Goal: Task Accomplishment & Management: Manage account settings

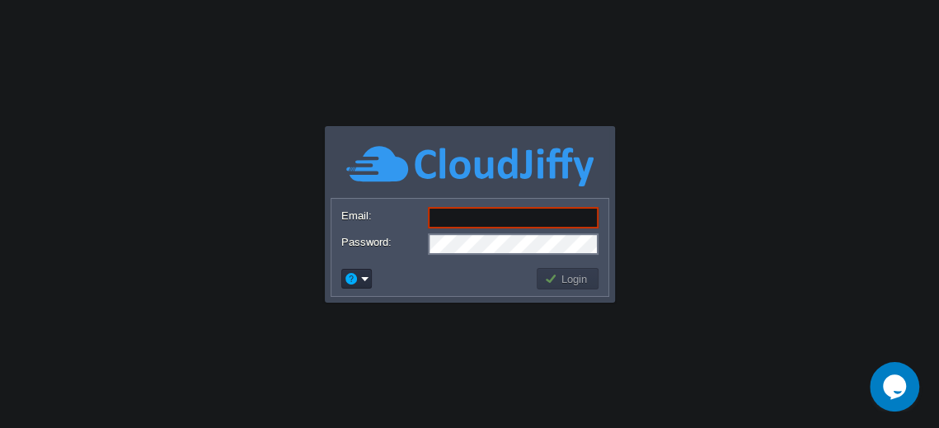
click at [484, 220] on input "Email:" at bounding box center [513, 217] width 171 height 21
type input "[EMAIL_ADDRESS][DOMAIN_NAME]"
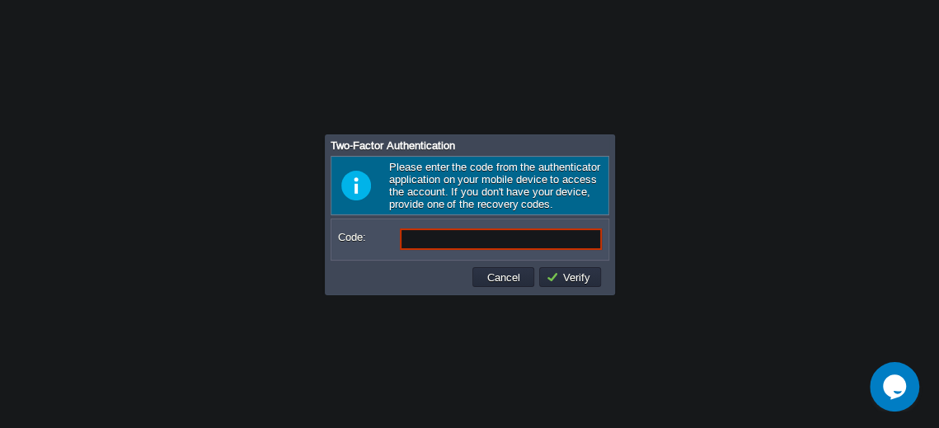
click at [463, 237] on input "Code:" at bounding box center [501, 238] width 202 height 21
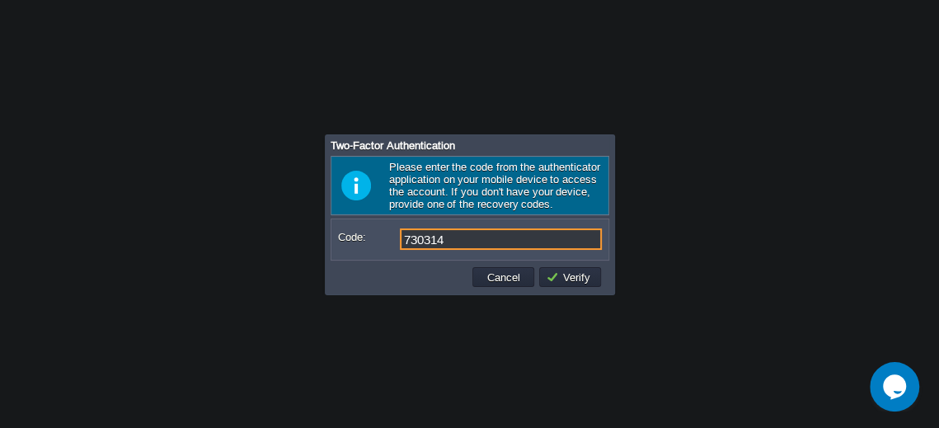
type input "730314"
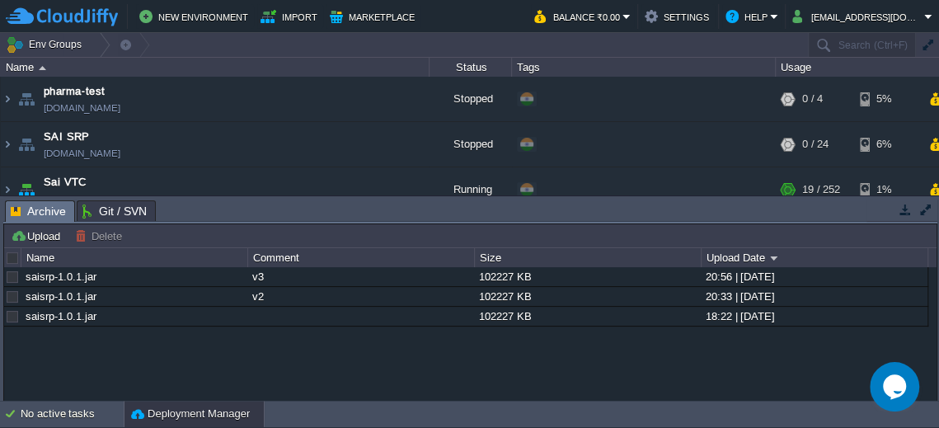
click at [908, 209] on button "button" at bounding box center [905, 209] width 15 height 15
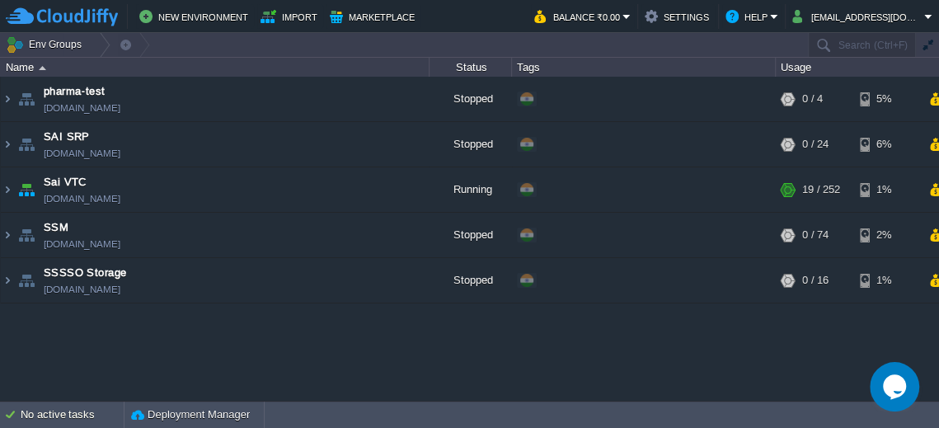
click at [289, 333] on div "pharma-test [DOMAIN_NAME] Stopped + Add to Env Group RAM 0% CPU 0% 0 / 4 5% SAI…" at bounding box center [469, 239] width 939 height 324
click at [335, 338] on div "pharma-test [DOMAIN_NAME] Stopped + Add to Env Group RAM 0% CPU 0% 0 / 4 5% SAI…" at bounding box center [469, 239] width 939 height 324
click at [303, 325] on div "pharma-test [DOMAIN_NAME] Stopped + Add to Env Group RAM 0% CPU 0% 0 / 4 5% SAI…" at bounding box center [469, 239] width 939 height 324
click at [7, 237] on img at bounding box center [7, 235] width 13 height 45
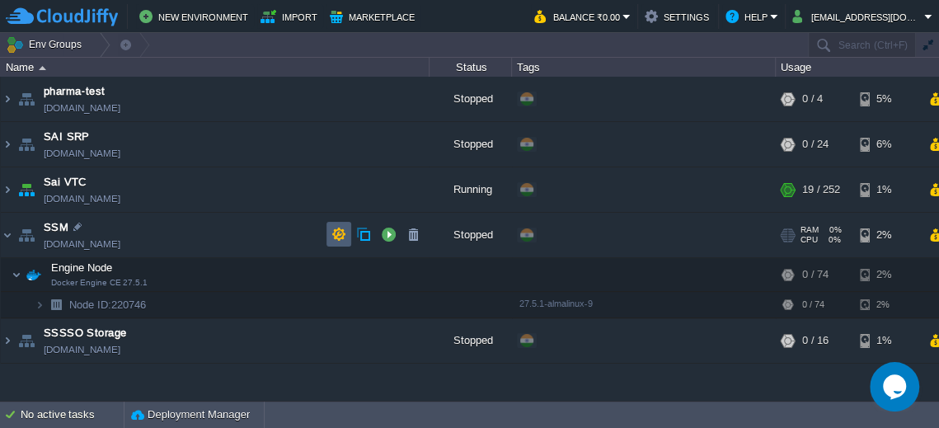
click at [343, 236] on button "button" at bounding box center [338, 234] width 15 height 15
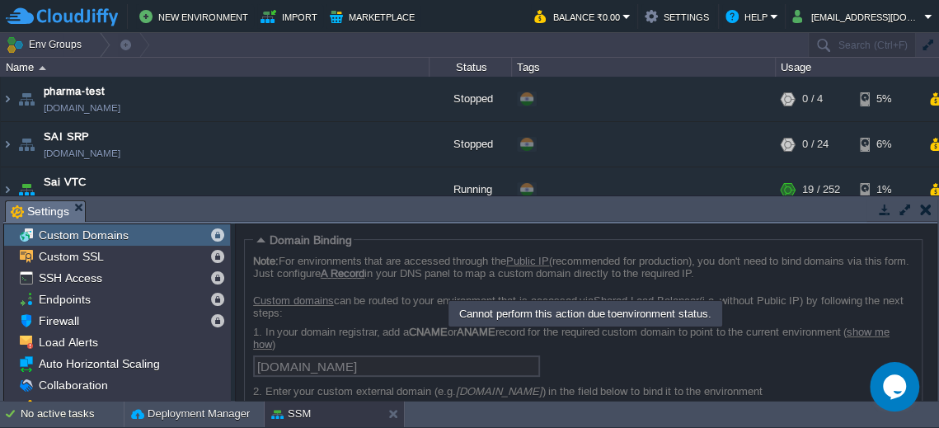
click at [887, 214] on button "button" at bounding box center [884, 209] width 15 height 15
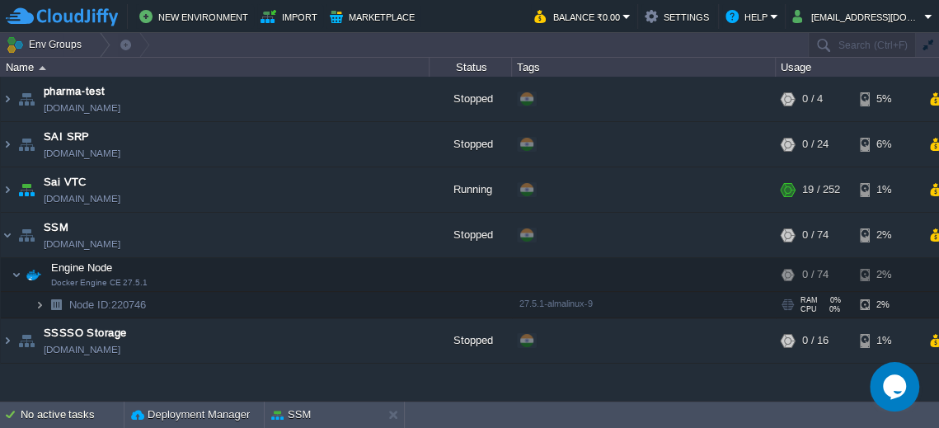
click at [40, 305] on img at bounding box center [40, 305] width 10 height 26
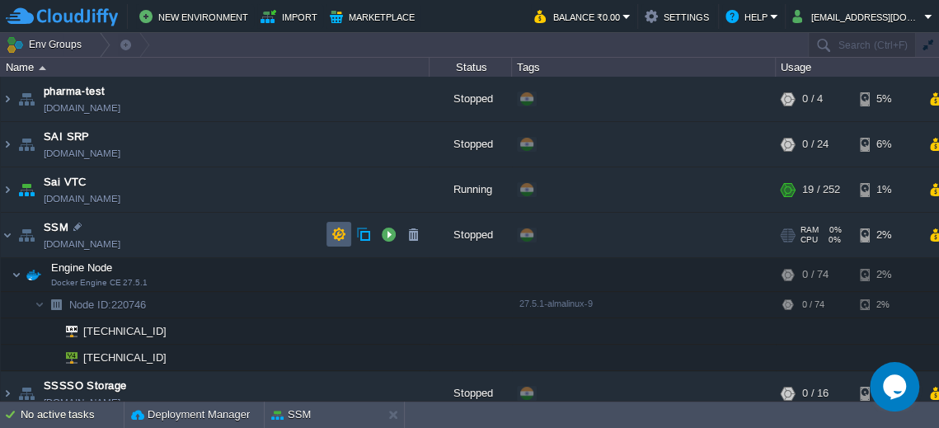
click at [333, 233] on button "button" at bounding box center [338, 234] width 15 height 15
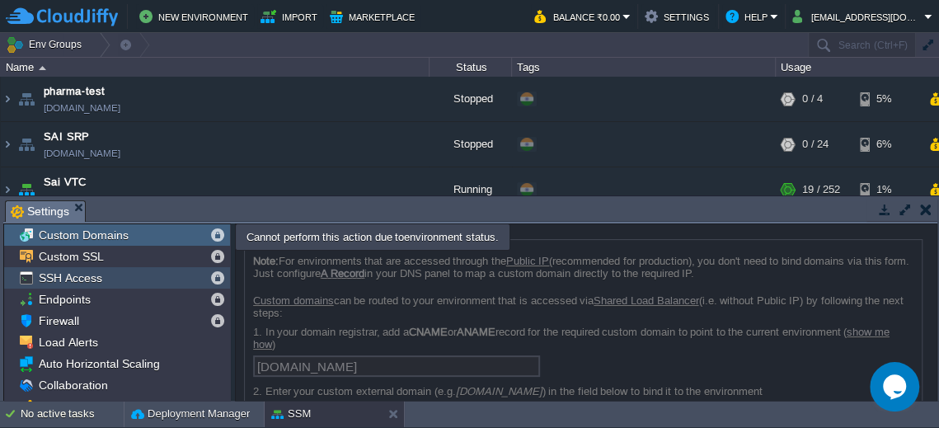
click at [96, 284] on div "SSH Access" at bounding box center [117, 277] width 226 height 21
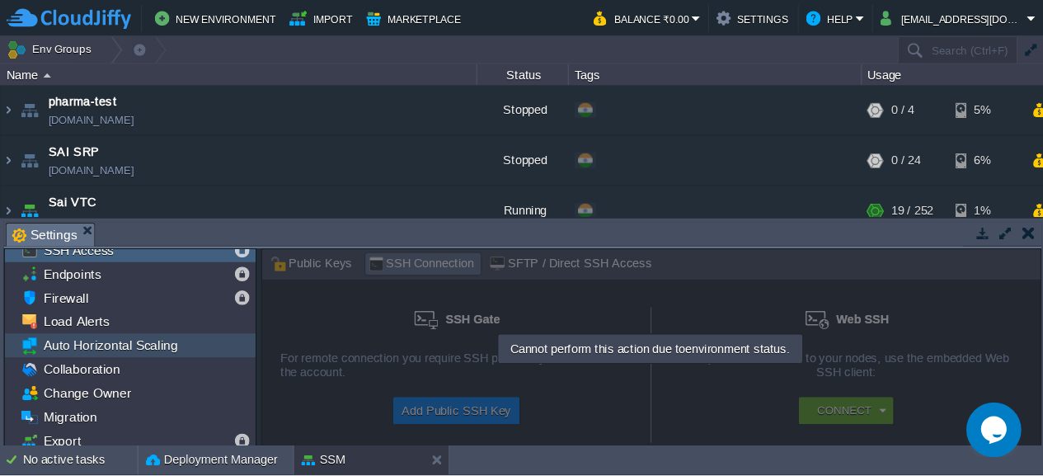
scroll to position [81, 0]
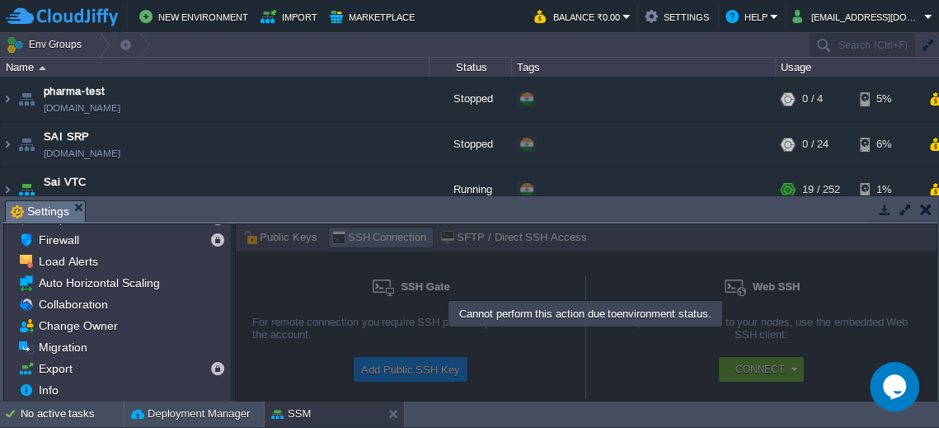
click at [887, 211] on button "button" at bounding box center [884, 209] width 15 height 15
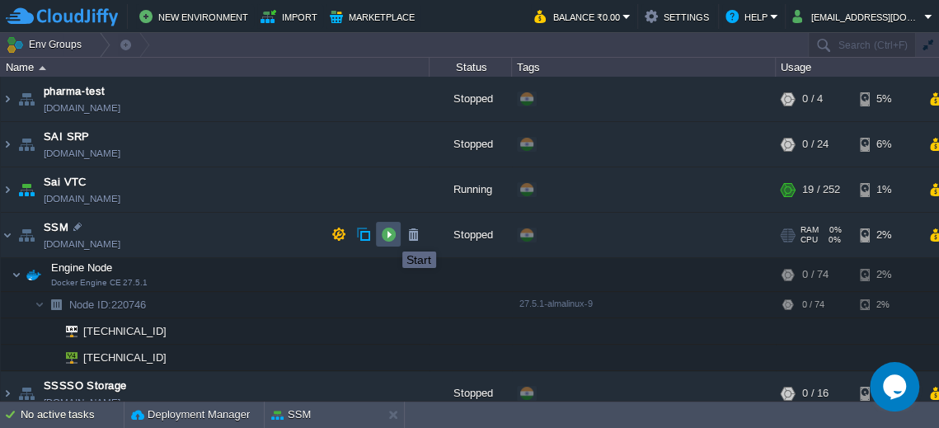
click at [390, 237] on button "button" at bounding box center [388, 234] width 15 height 15
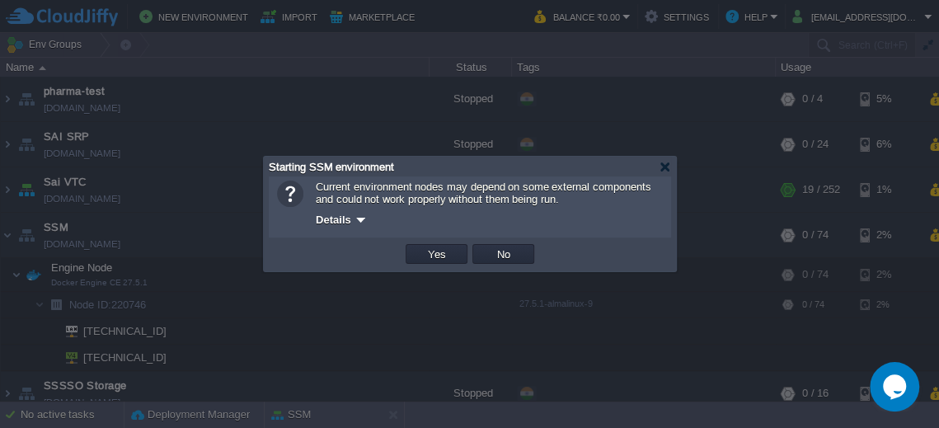
click at [355, 220] on div at bounding box center [361, 220] width 12 height 12
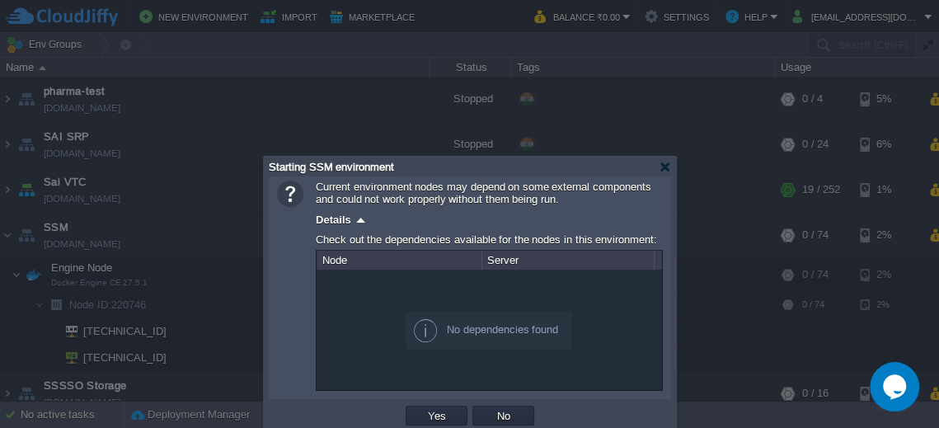
click at [355, 220] on div at bounding box center [361, 220] width 12 height 12
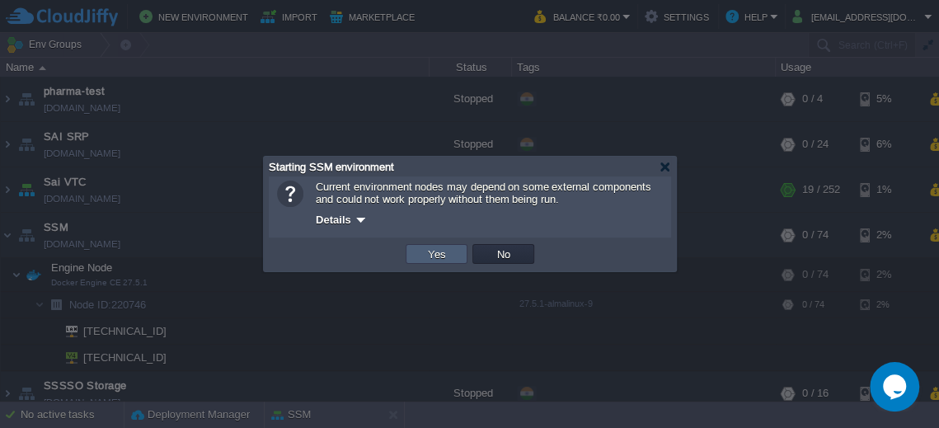
click at [418, 250] on td "Yes" at bounding box center [437, 254] width 62 height 20
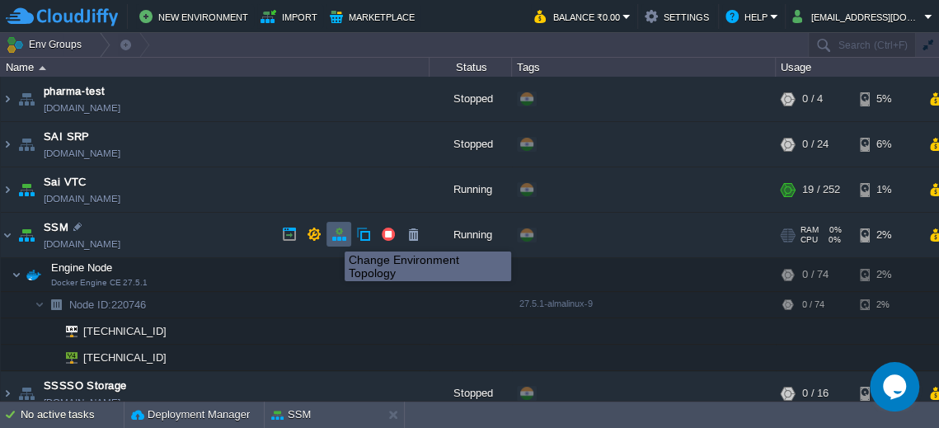
click at [333, 237] on button "button" at bounding box center [338, 234] width 15 height 15
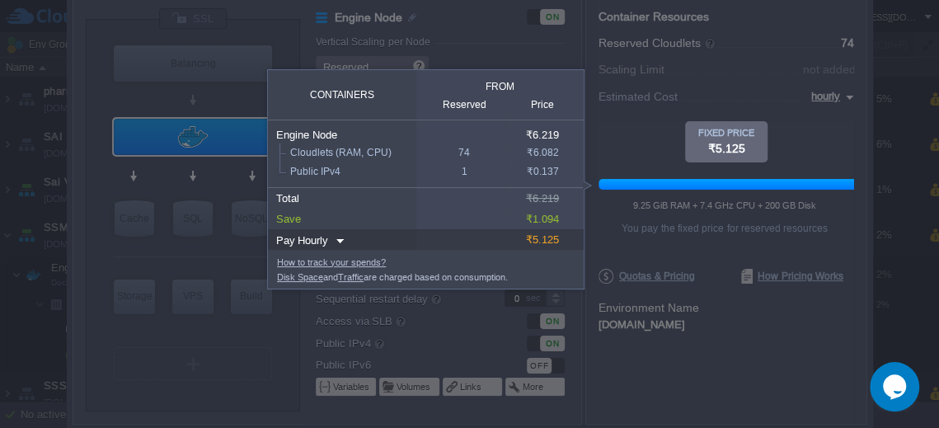
click at [319, 244] on input "Hourly" at bounding box center [312, 240] width 37 height 21
click at [320, 266] on div "Monthly" at bounding box center [316, 266] width 56 height 20
type input "monthly"
type input "Monthly"
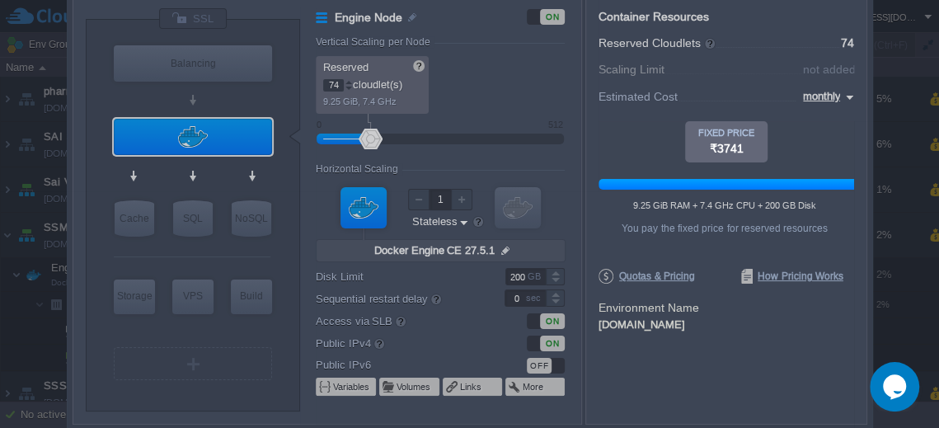
click at [708, 363] on body "New Environment Import Marketplace Bonus ₹0.00 Upgrade Account Balance ₹0.00 Se…" at bounding box center [469, 214] width 939 height 428
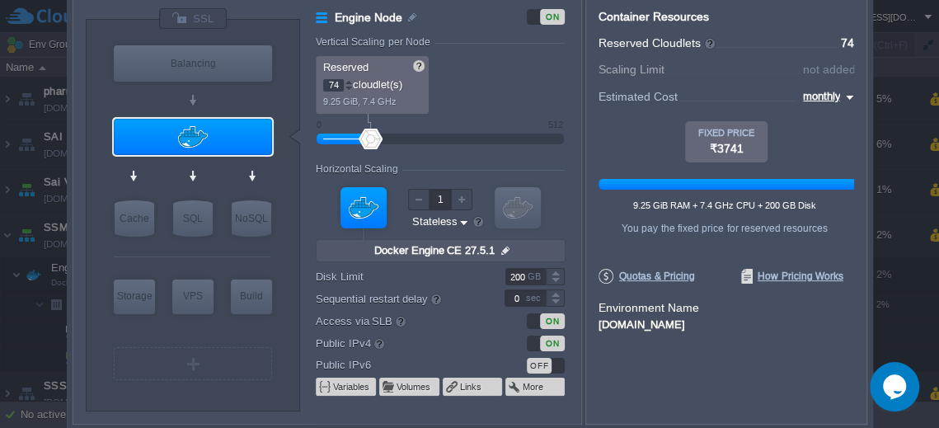
type input "74"
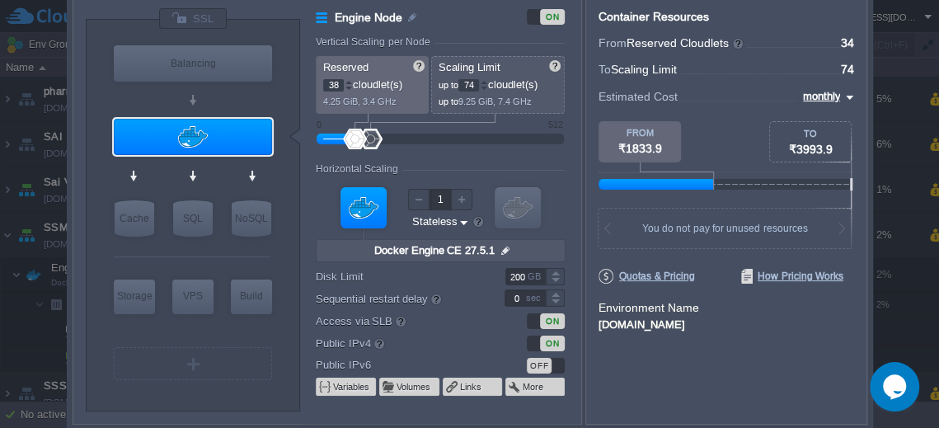
type input "40"
drag, startPoint x: 372, startPoint y: 137, endPoint x: 357, endPoint y: 139, distance: 14.9
click at [357, 139] on div at bounding box center [440, 139] width 211 height 18
click at [720, 359] on div "Container Resources From Reserved Cloudlets ... = 40 not added To Scaling Limit…" at bounding box center [726, 209] width 282 height 430
click at [708, 370] on div "Container Resources From Reserved Cloudlets ... = 40 not added To Scaling Limit…" at bounding box center [726, 209] width 282 height 430
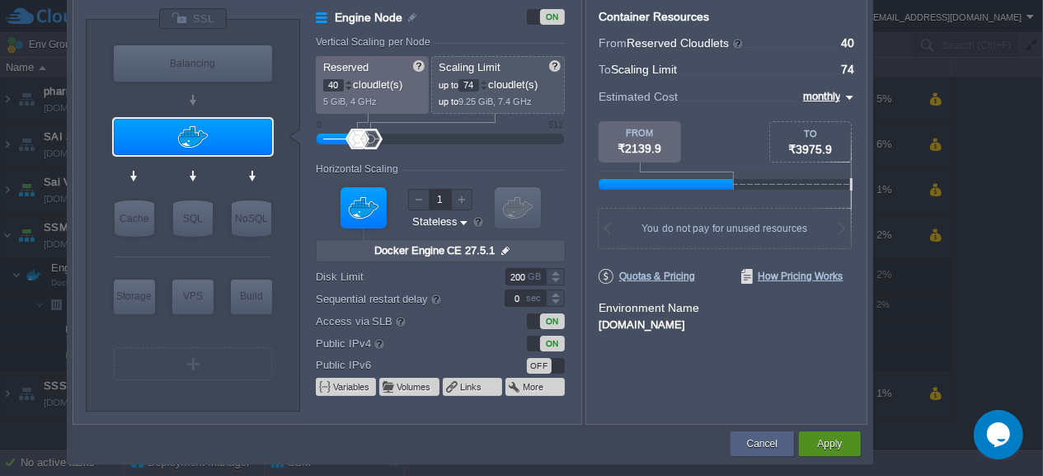
click at [836, 427] on button "Apply" at bounding box center [829, 443] width 25 height 16
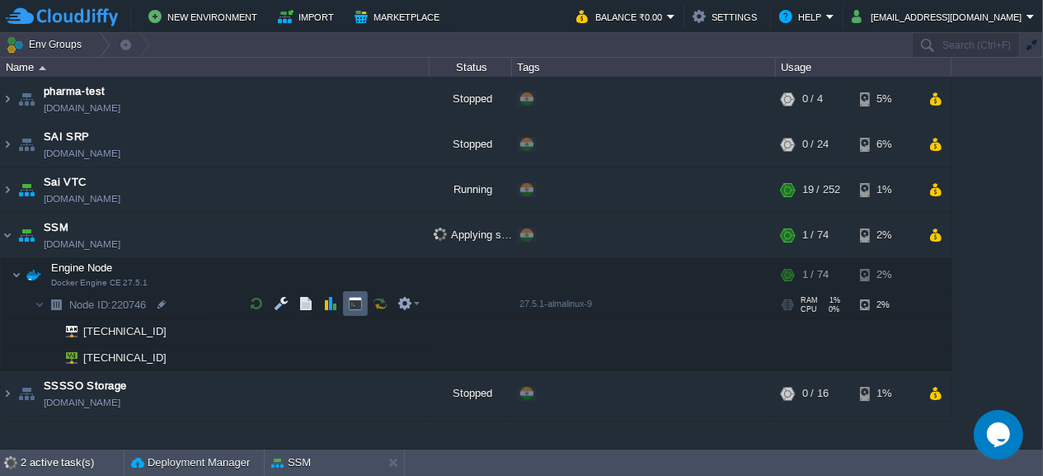
click at [358, 308] on button "button" at bounding box center [355, 303] width 15 height 15
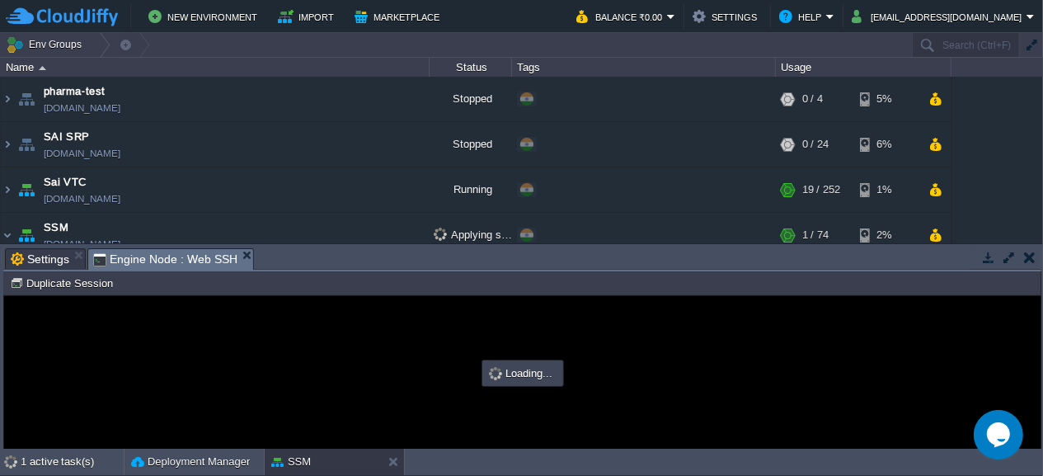
scroll to position [0, 0]
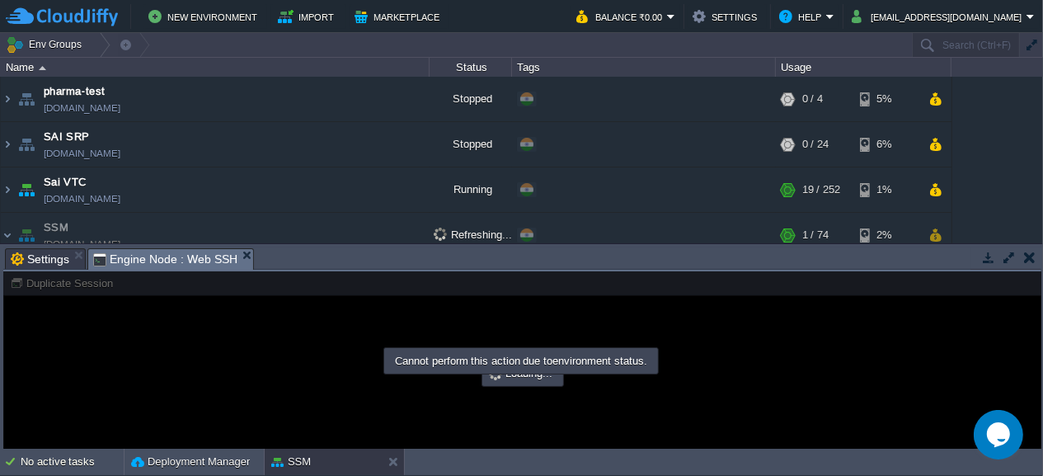
type input "#000000"
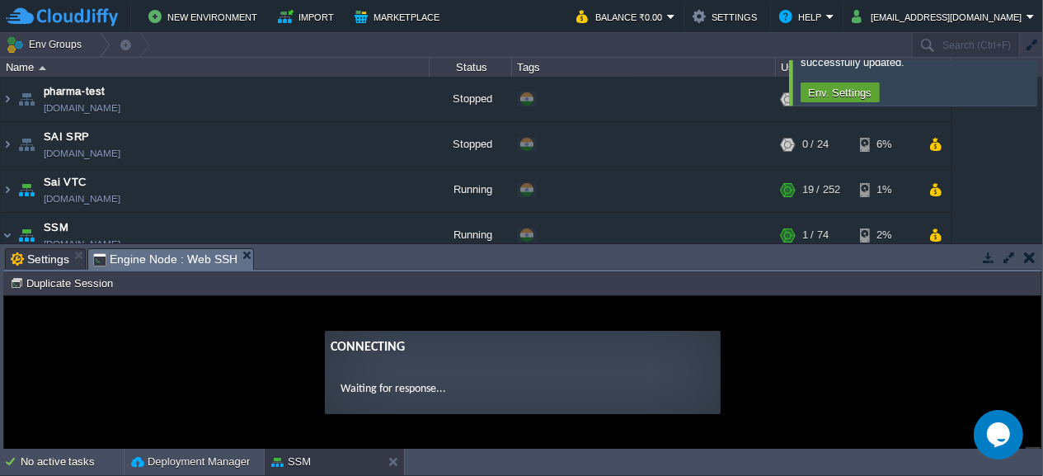
click at [938, 262] on button "button" at bounding box center [1009, 257] width 15 height 15
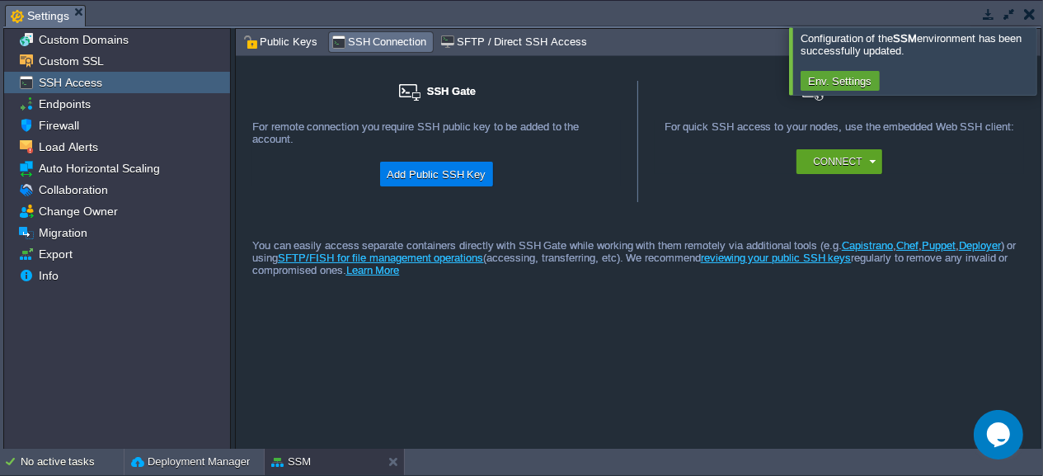
click at [938, 19] on button "button" at bounding box center [1030, 14] width 12 height 15
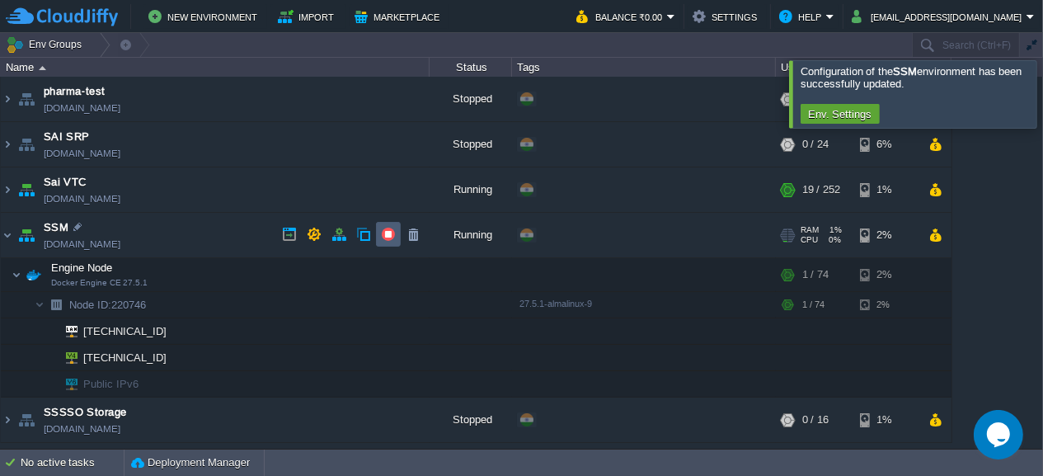
click at [398, 233] on td at bounding box center [388, 234] width 25 height 25
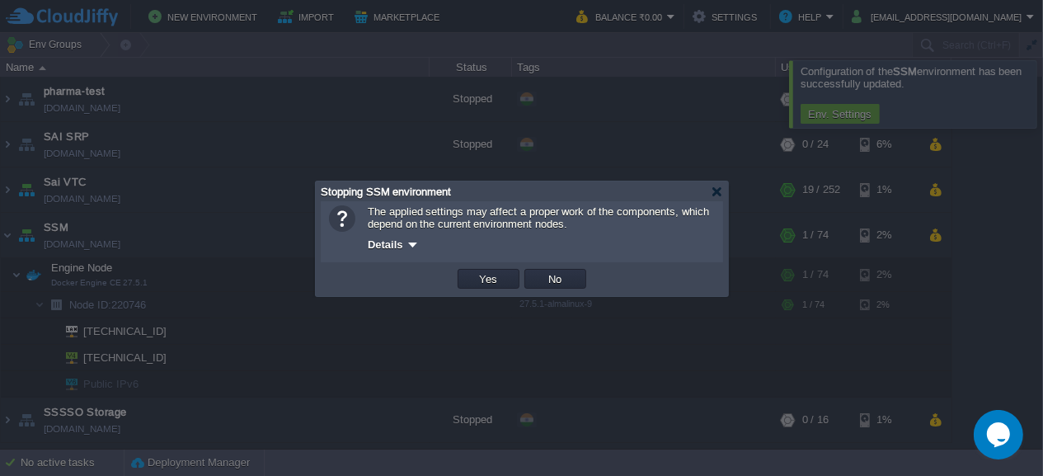
click at [517, 282] on td "Yes" at bounding box center [489, 279] width 62 height 20
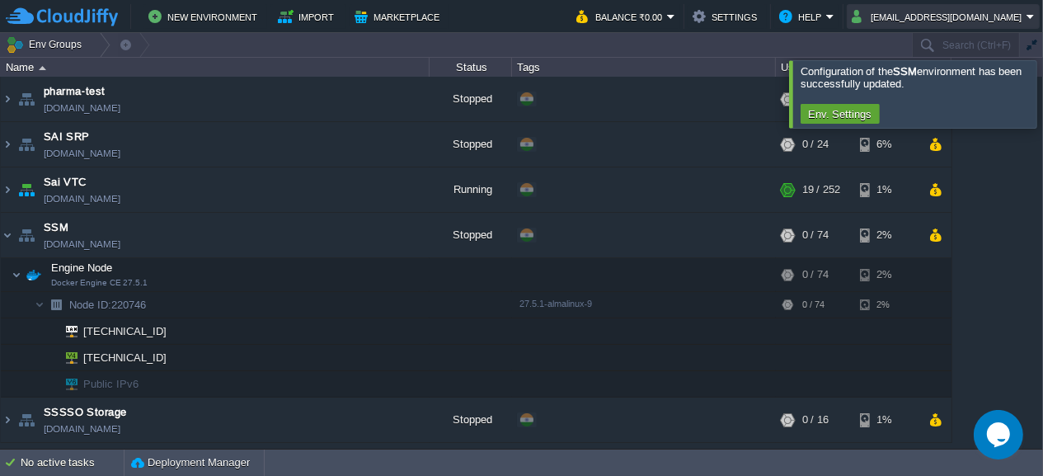
click at [938, 18] on button "[EMAIL_ADDRESS][DOMAIN_NAME]" at bounding box center [939, 17] width 175 height 20
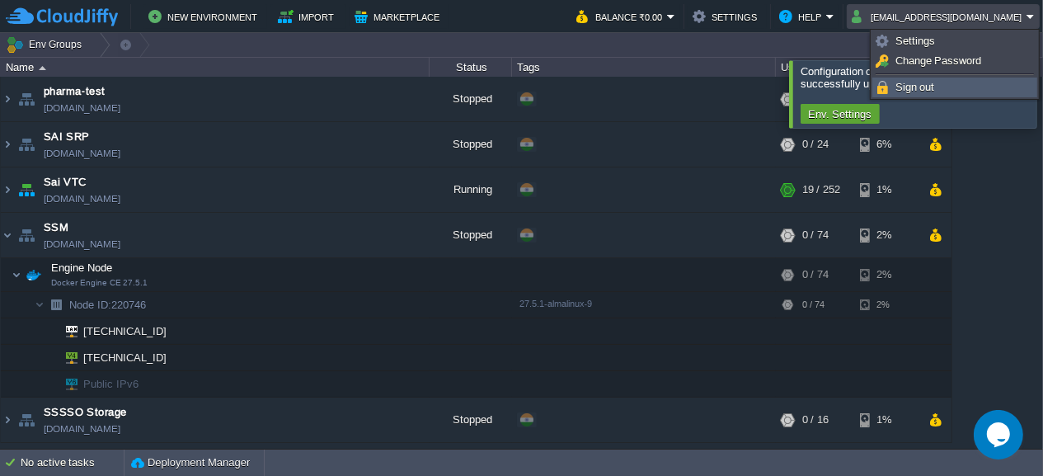
click at [910, 83] on span "Sign out" at bounding box center [916, 87] width 40 height 12
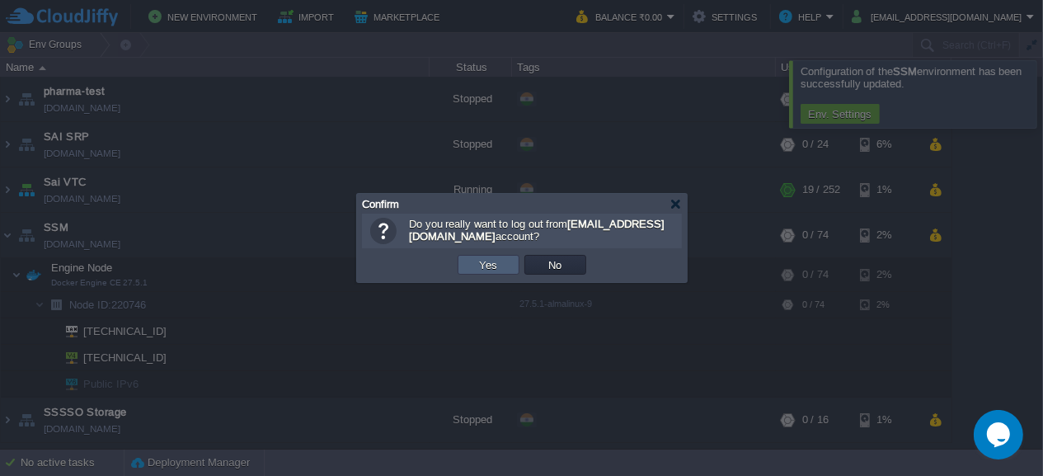
click at [487, 270] on button "Yes" at bounding box center [489, 264] width 28 height 15
